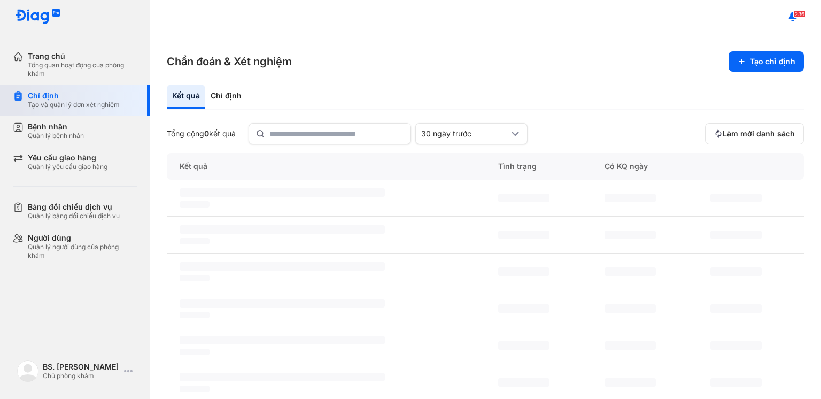
click at [88, 104] on div "Tạo và quản lý đơn xét nghiệm" at bounding box center [74, 104] width 92 height 9
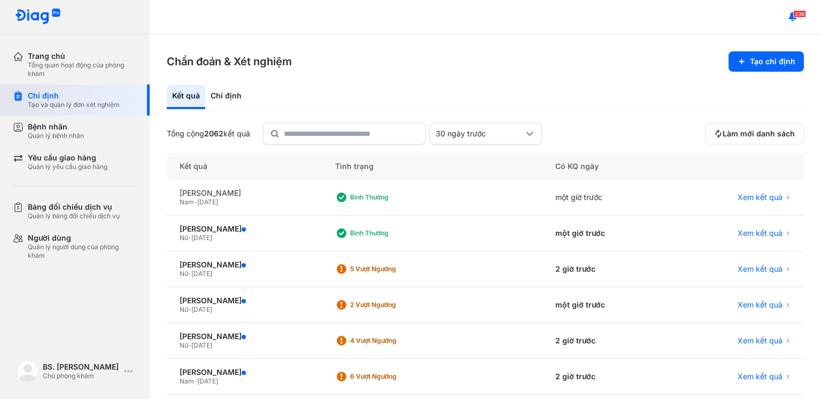
click at [87, 104] on div "Tạo và quản lý đơn xét nghiệm" at bounding box center [74, 104] width 92 height 9
click at [434, 194] on div "Bình thường" at bounding box center [392, 197] width 85 height 9
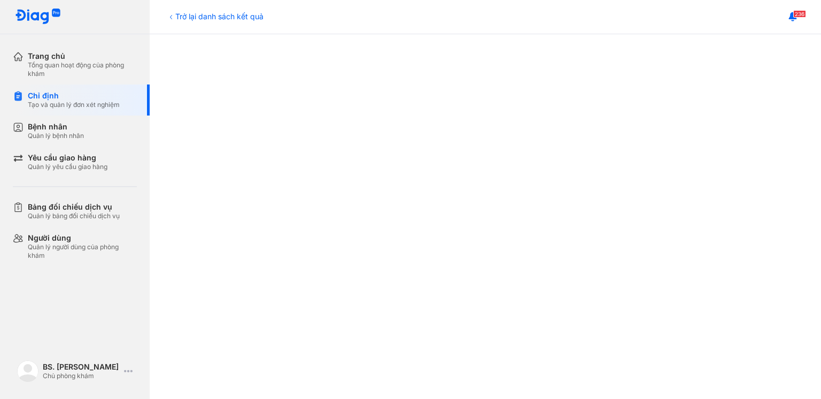
scroll to position [320, 0]
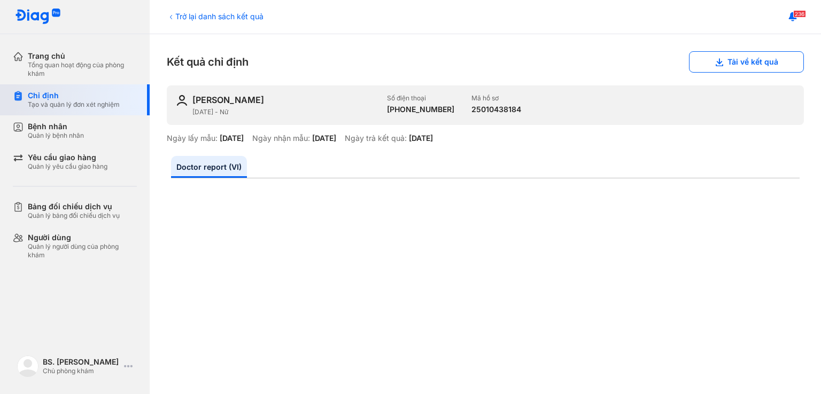
click at [102, 102] on div "Tạo và quản lý đơn xét nghiệm" at bounding box center [74, 104] width 92 height 9
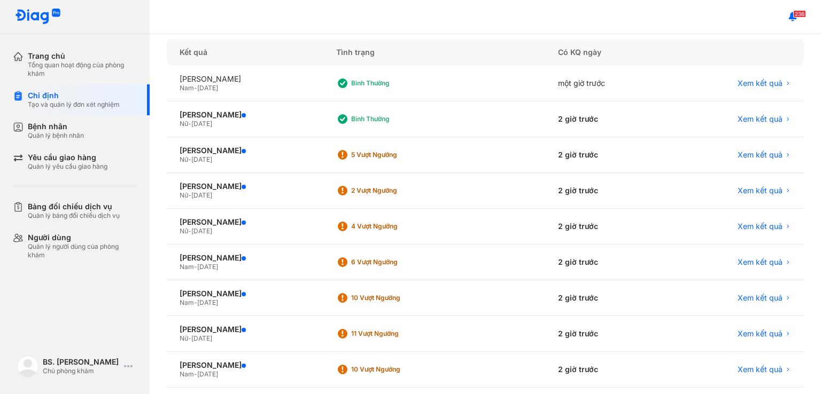
scroll to position [121, 0]
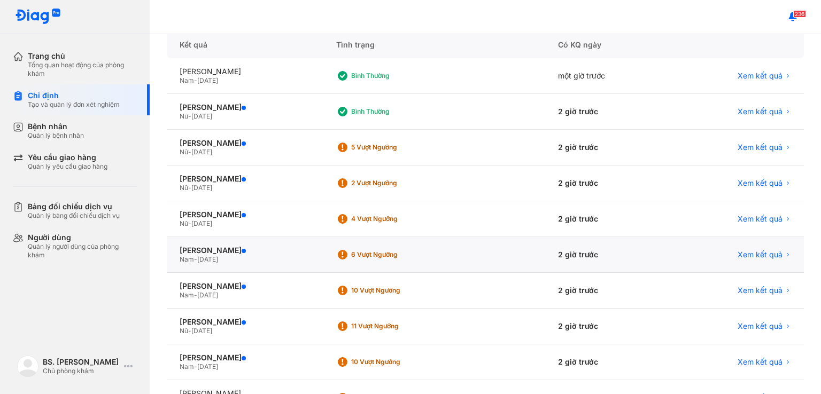
click at [431, 253] on div "6 Vượt ngưỡng" at bounding box center [393, 255] width 85 height 9
click at [436, 252] on div "6 Vượt ngưỡng" at bounding box center [393, 255] width 85 height 9
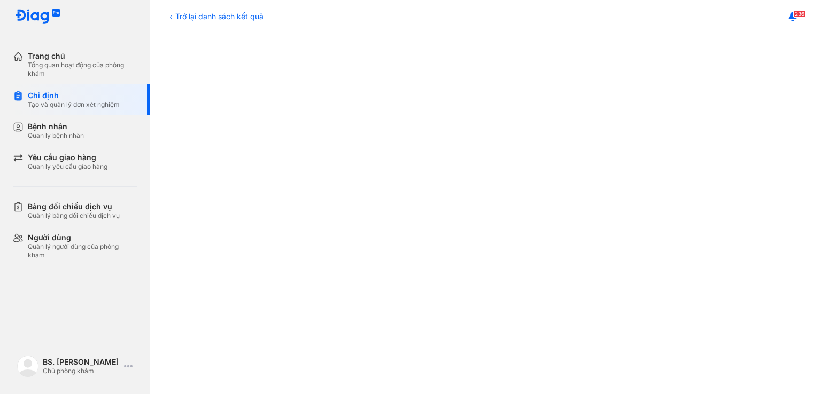
scroll to position [256, 0]
click at [114, 98] on div "Chỉ định" at bounding box center [74, 96] width 92 height 10
click at [118, 97] on div "Chỉ định" at bounding box center [74, 96] width 92 height 10
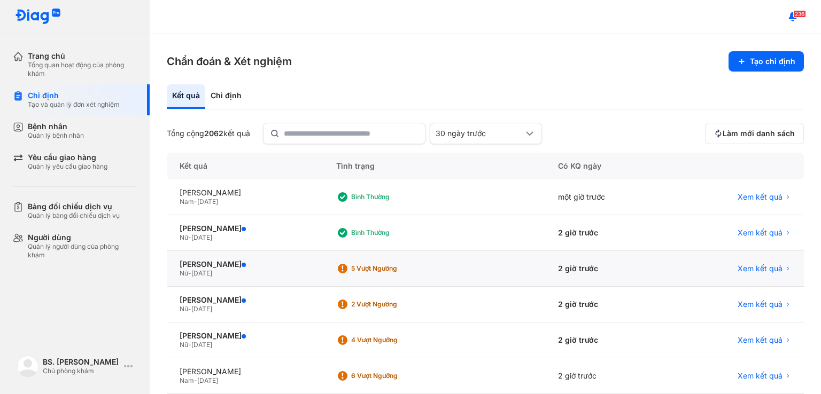
click at [433, 264] on div "5 Vượt ngưỡng" at bounding box center [393, 268] width 85 height 9
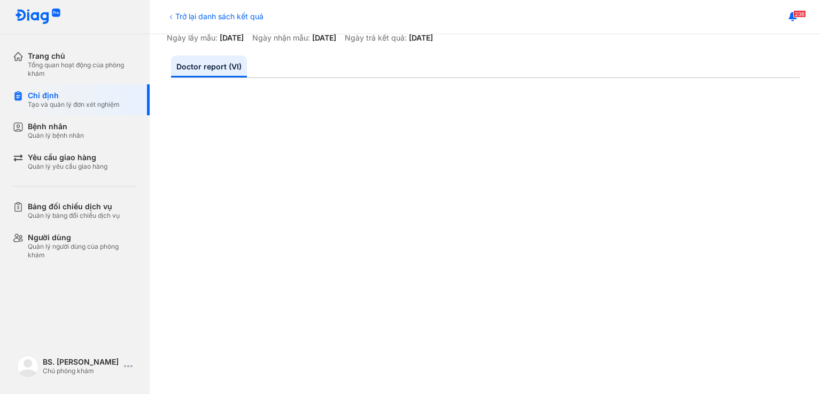
scroll to position [98, 0]
click at [106, 96] on div "Chỉ định" at bounding box center [74, 96] width 92 height 10
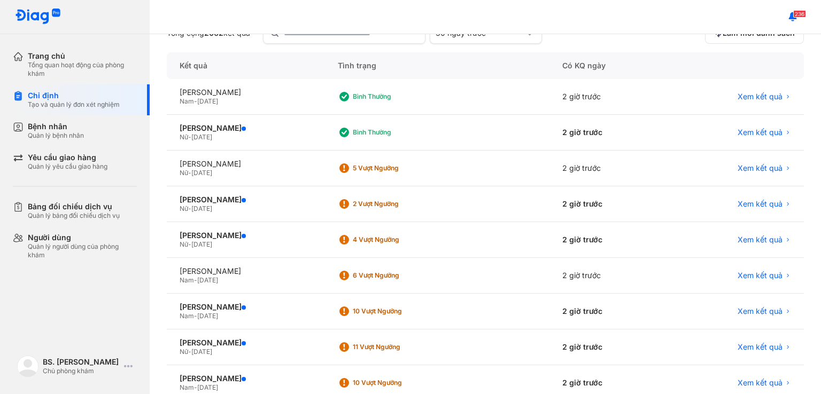
scroll to position [109, 0]
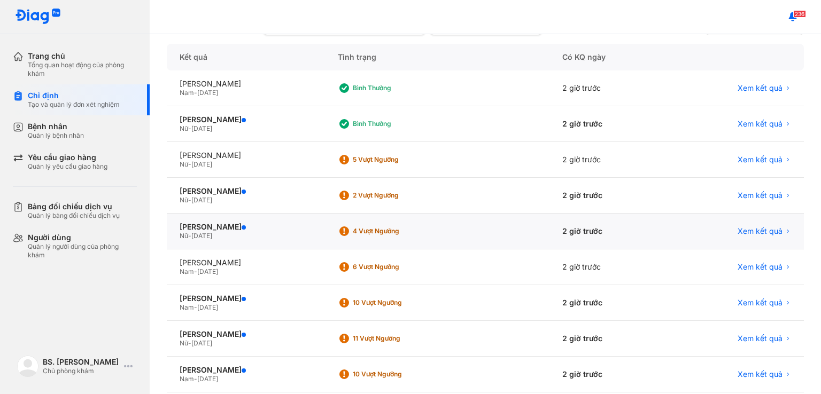
click at [423, 231] on div "4 Vượt ngưỡng" at bounding box center [395, 231] width 85 height 9
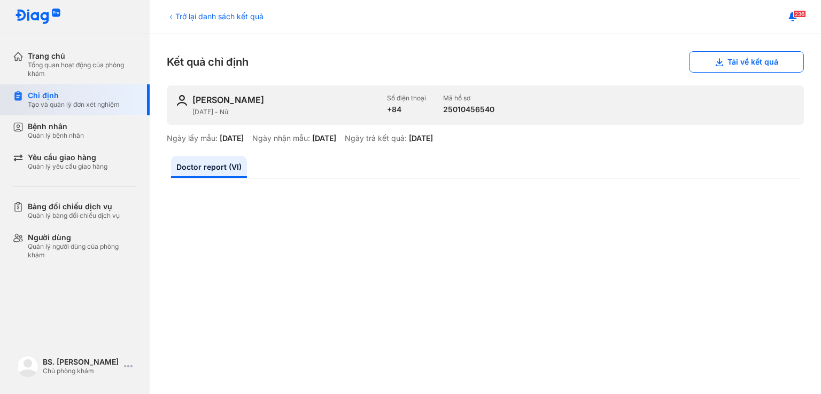
click at [96, 103] on div "Tạo và quản lý đơn xét nghiệm" at bounding box center [74, 104] width 92 height 9
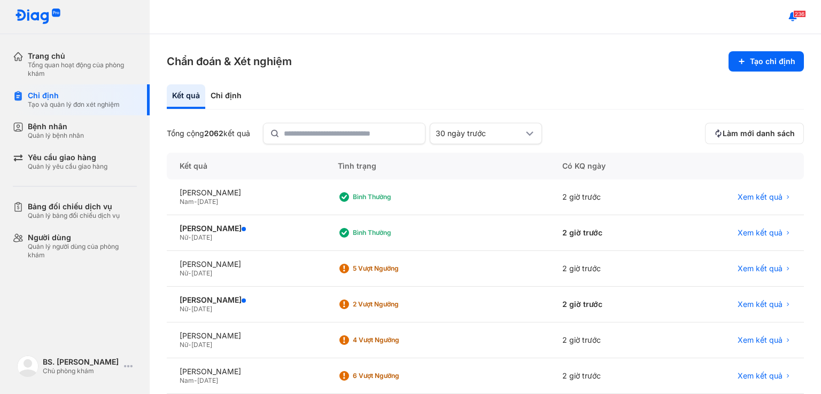
click at [422, 306] on div "2 Vượt ngưỡng" at bounding box center [395, 304] width 85 height 9
click at [425, 303] on div "2 Vượt ngưỡng" at bounding box center [395, 304] width 85 height 9
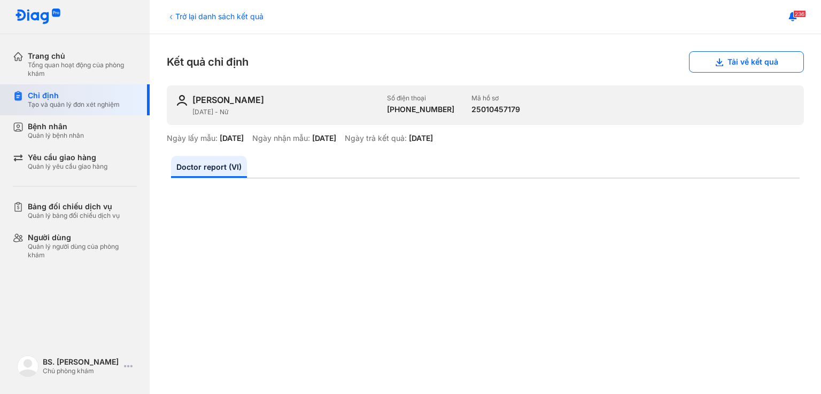
click at [115, 99] on div "Chỉ định" at bounding box center [74, 96] width 92 height 10
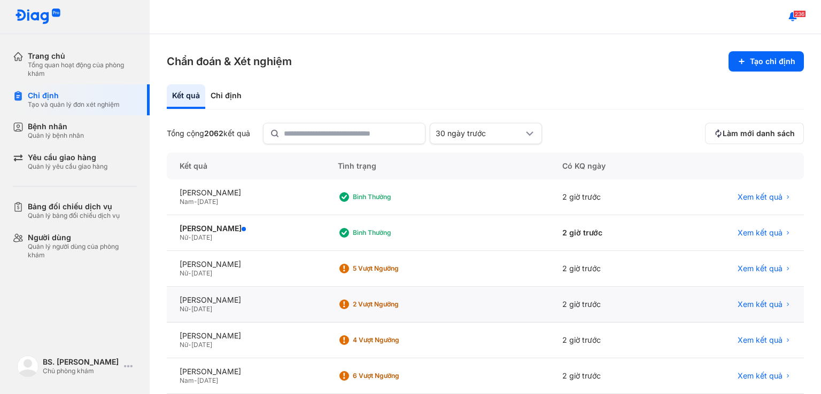
click at [438, 307] on div "2 Vượt ngưỡng" at bounding box center [395, 304] width 85 height 9
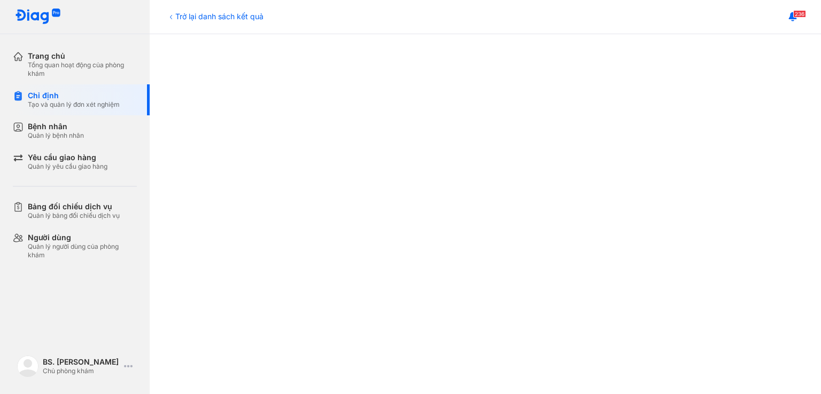
scroll to position [216, 0]
click at [86, 98] on div "Chỉ định" at bounding box center [74, 96] width 92 height 10
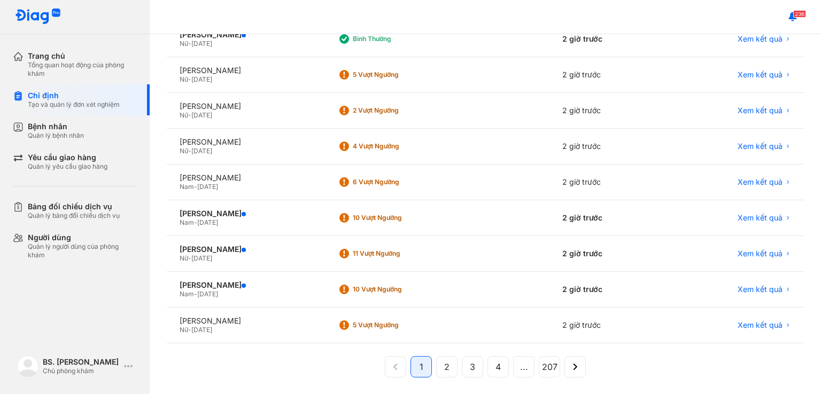
scroll to position [198, 0]
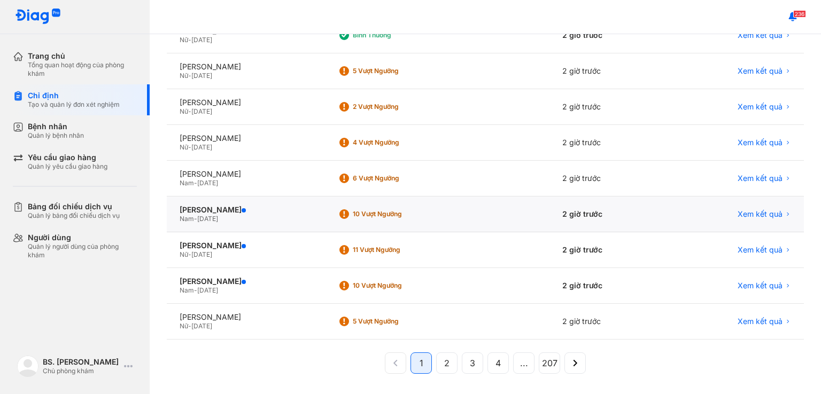
click at [442, 220] on div "10 Vượt ngưỡng" at bounding box center [390, 214] width 105 height 16
click at [438, 216] on div "10 Vượt ngưỡng" at bounding box center [395, 214] width 85 height 9
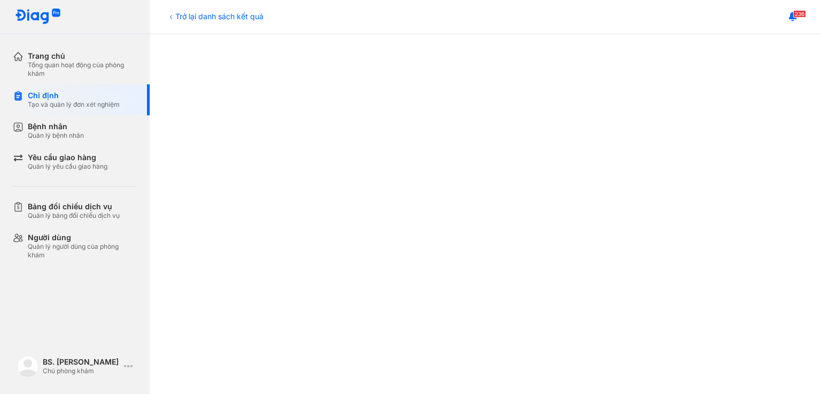
scroll to position [518, 0]
click at [101, 94] on div "Chỉ định" at bounding box center [74, 96] width 92 height 10
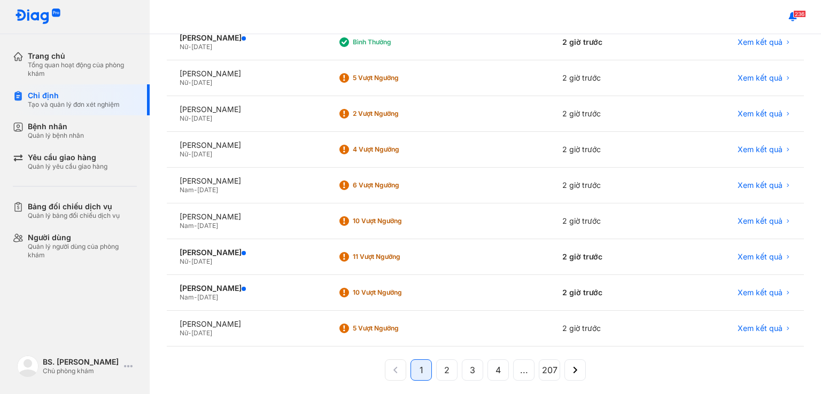
scroll to position [198, 0]
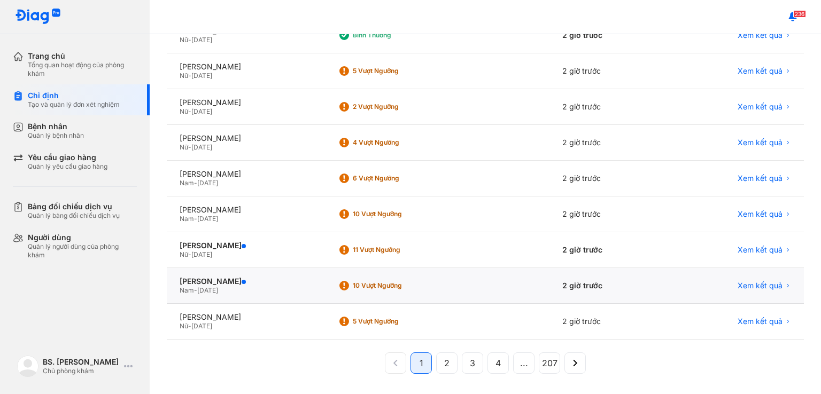
click at [438, 284] on div "10 Vượt ngưỡng" at bounding box center [395, 286] width 85 height 9
click at [438, 288] on div "10 Vượt ngưỡng" at bounding box center [395, 286] width 85 height 9
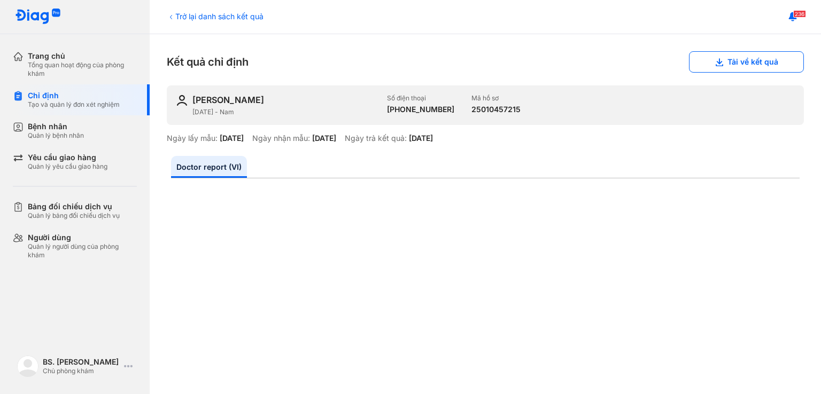
scroll to position [37, 0]
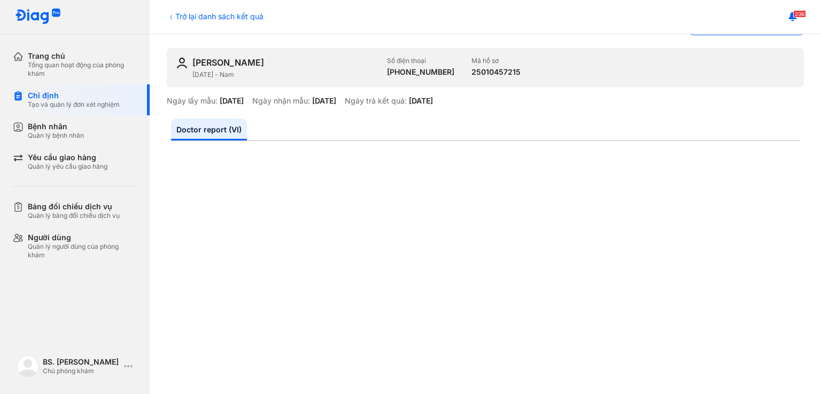
click at [78, 102] on div "Tạo và quản lý đơn xét nghiệm" at bounding box center [74, 104] width 92 height 9
click at [85, 97] on div "Chỉ định" at bounding box center [74, 96] width 92 height 10
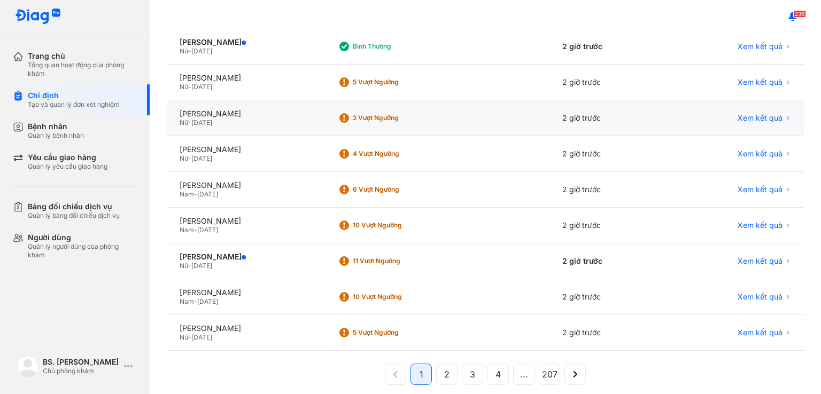
scroll to position [192, 0]
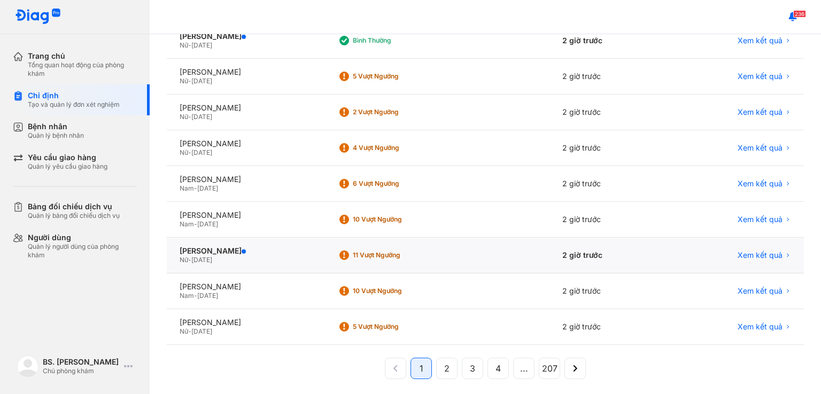
click at [433, 259] on div "11 Vượt ngưỡng" at bounding box center [390, 255] width 105 height 16
click at [439, 274] on div "10 Vượt ngưỡng" at bounding box center [437, 292] width 224 height 36
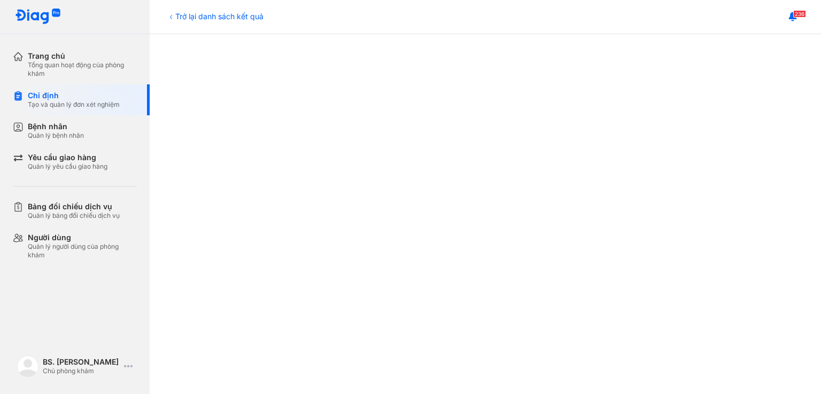
scroll to position [518, 0]
click at [99, 104] on div "Tạo và quản lý đơn xét nghiệm" at bounding box center [74, 104] width 92 height 9
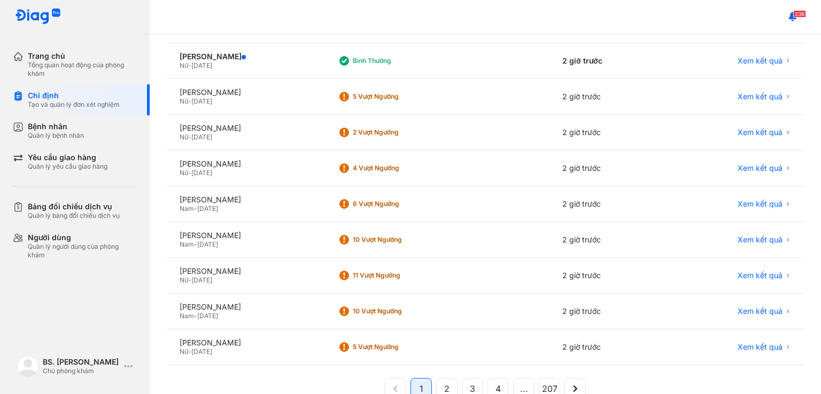
scroll to position [198, 0]
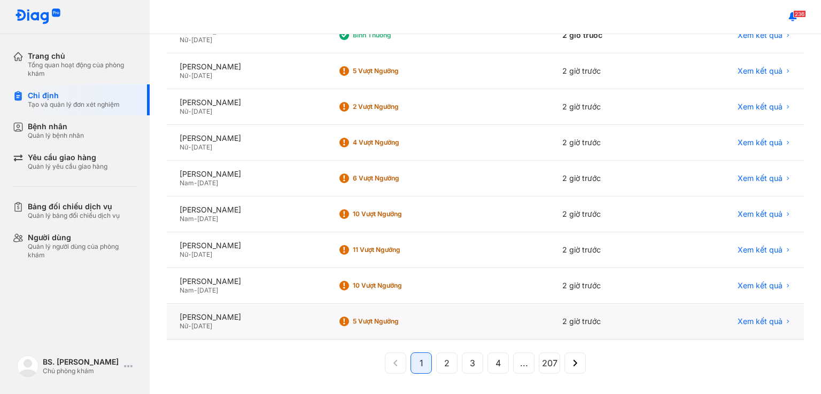
click at [503, 321] on div "5 Vượt ngưỡng" at bounding box center [437, 322] width 224 height 36
click at [513, 321] on div "5 Vượt ngưỡng" at bounding box center [437, 322] width 224 height 36
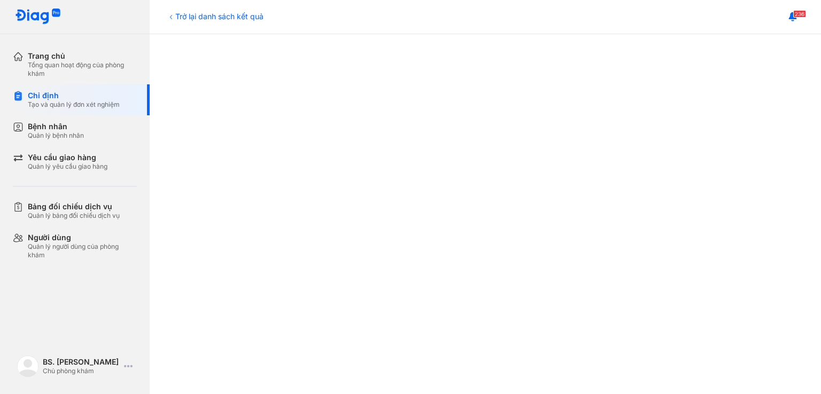
scroll to position [331, 0]
click at [86, 98] on div "Chỉ định" at bounding box center [74, 96] width 92 height 10
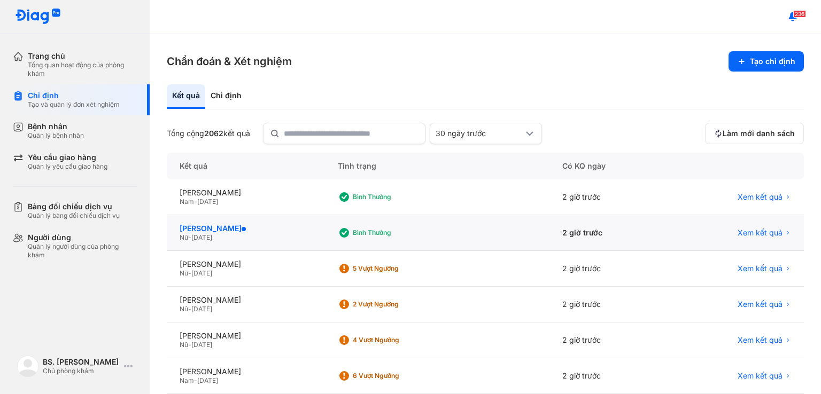
click at [312, 229] on div "[PERSON_NAME]" at bounding box center [245, 229] width 132 height 10
click at [312, 231] on div "[PERSON_NAME]" at bounding box center [245, 229] width 132 height 10
click at [312, 229] on div "NGUYỄN THỊ DẬM" at bounding box center [245, 229] width 132 height 10
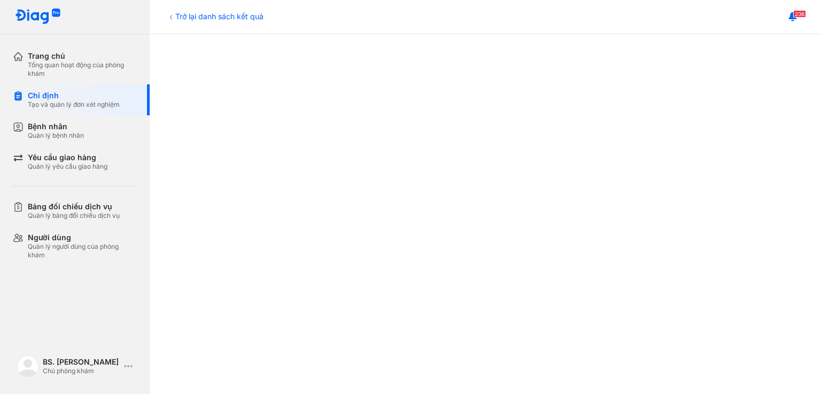
scroll to position [518, 0]
click at [87, 96] on div "Chỉ định" at bounding box center [74, 96] width 92 height 10
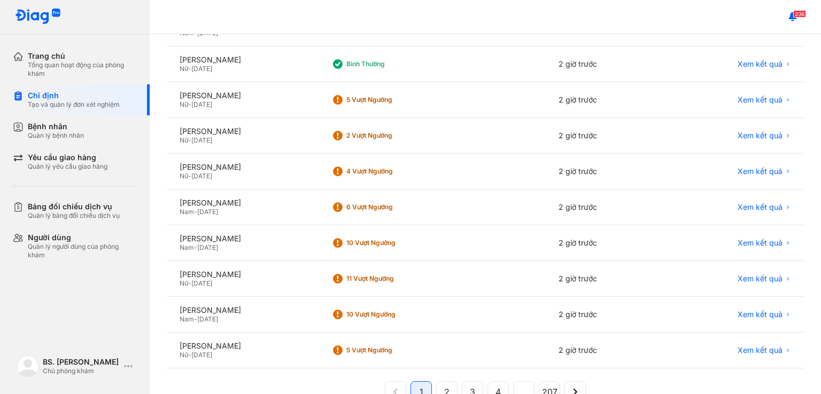
scroll to position [198, 0]
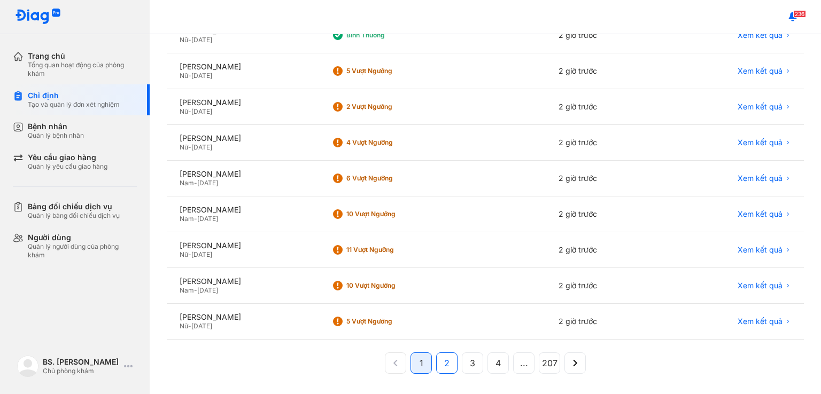
click at [462, 369] on button "2" at bounding box center [472, 363] width 21 height 21
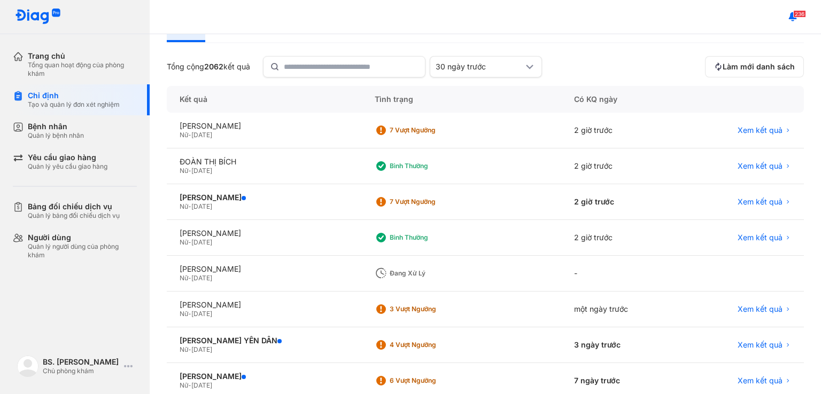
scroll to position [66, 0]
click at [441, 130] on div "7 Vượt ngưỡng" at bounding box center [431, 131] width 85 height 9
click at [450, 134] on div "7 Vượt ngưỡng" at bounding box center [431, 131] width 85 height 9
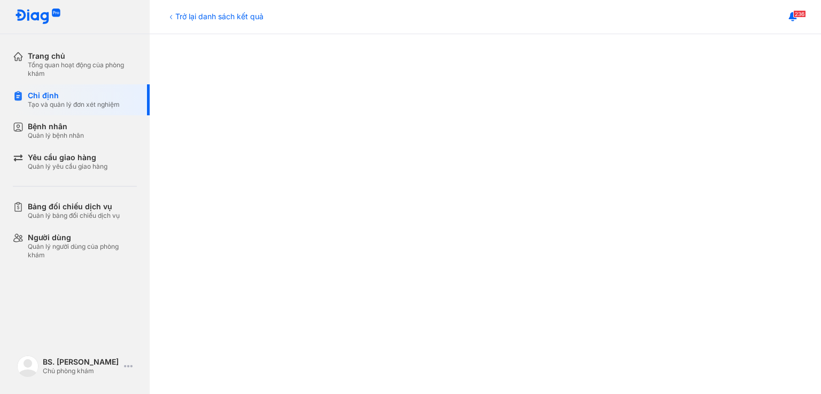
scroll to position [518, 0]
click at [755, 278] on div at bounding box center [485, 21] width 628 height 705
click at [740, 225] on div at bounding box center [485, 21] width 628 height 705
click at [98, 104] on div "Tạo và quản lý đơn xét nghiệm" at bounding box center [74, 104] width 92 height 9
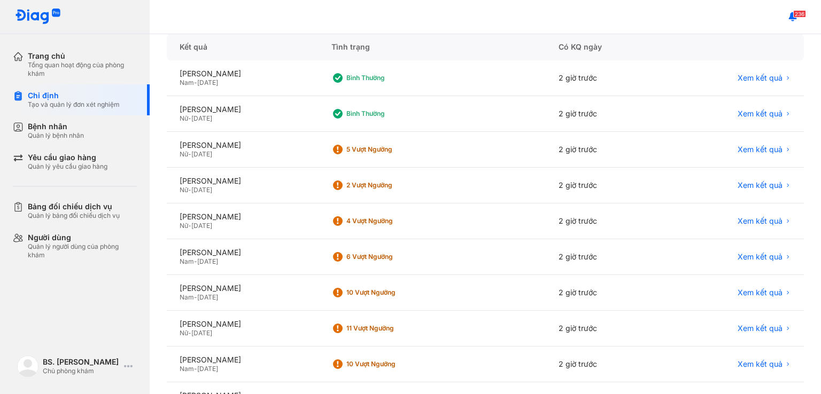
scroll to position [198, 0]
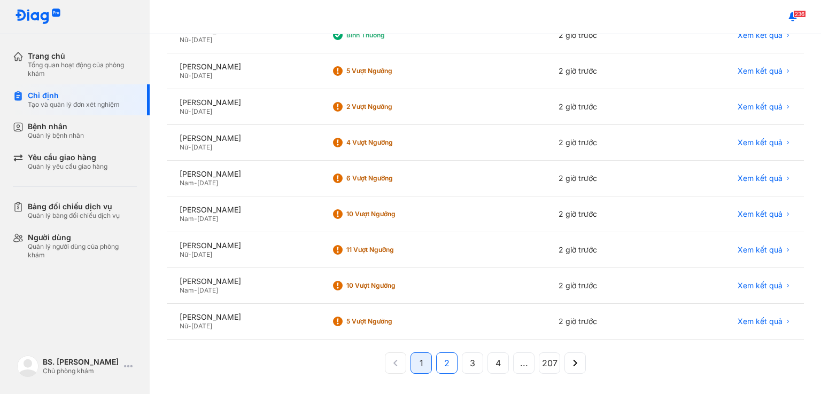
click at [444, 362] on span "2" at bounding box center [446, 363] width 5 height 13
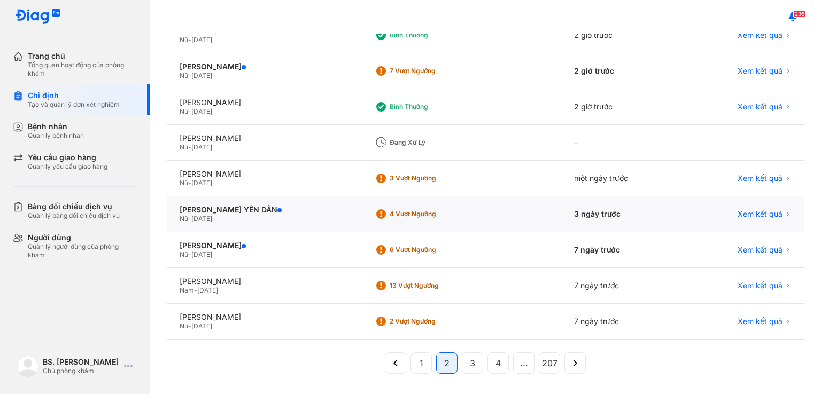
click at [459, 215] on div "4 Vượt ngưỡng" at bounding box center [426, 214] width 105 height 16
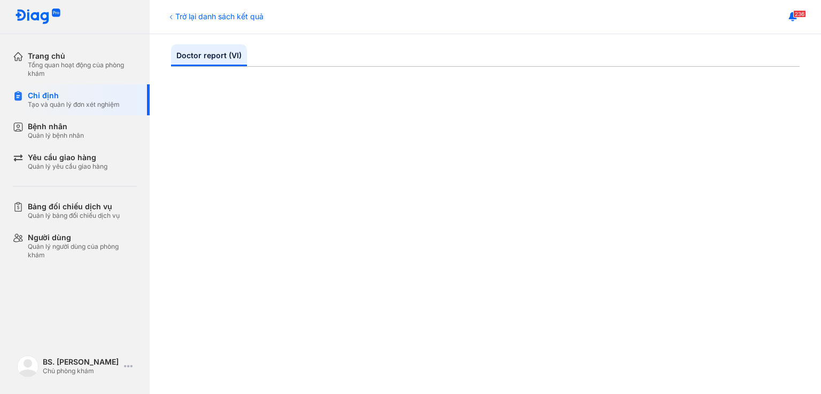
click at [85, 99] on div "Chỉ định" at bounding box center [74, 96] width 92 height 10
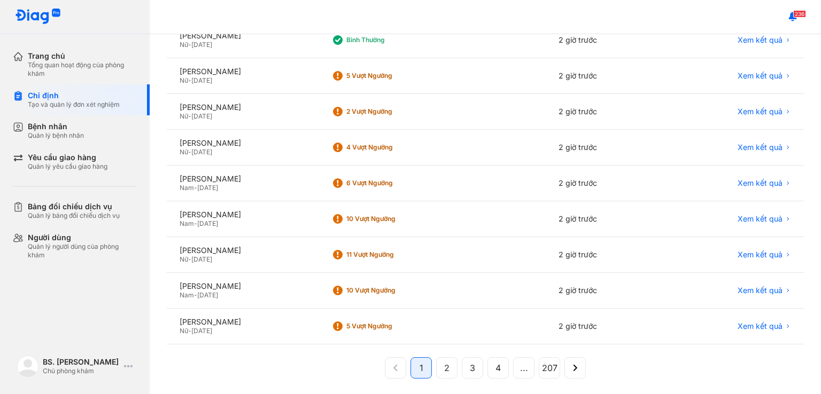
scroll to position [198, 0]
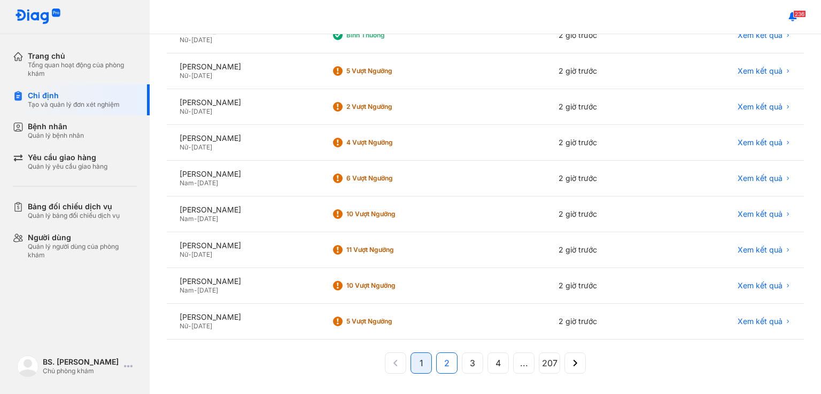
click at [462, 369] on button "2" at bounding box center [472, 363] width 21 height 21
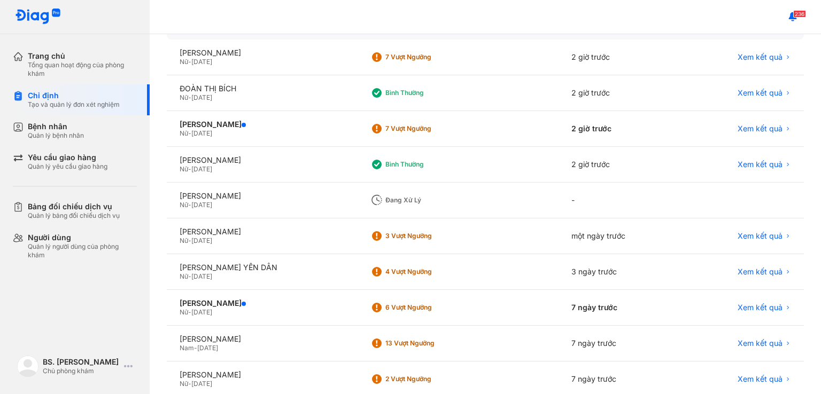
scroll to position [139, 0]
click at [426, 127] on div "7 Vượt ngưỡng" at bounding box center [427, 130] width 85 height 9
click at [425, 127] on div "7 Vượt ngưỡng" at bounding box center [427, 130] width 85 height 9
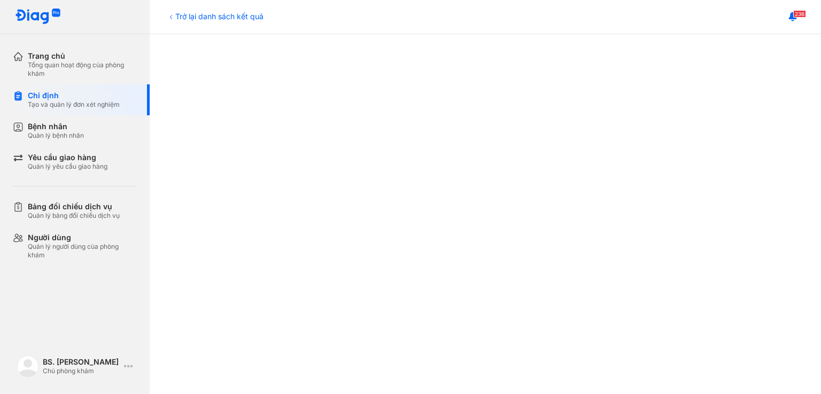
scroll to position [518, 0]
